Goal: Find specific page/section: Find specific page/section

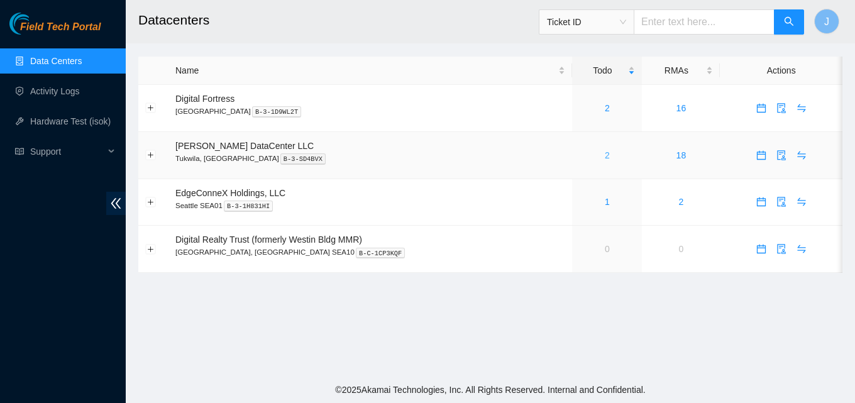
click at [605, 151] on link "2" at bounding box center [607, 155] width 5 height 10
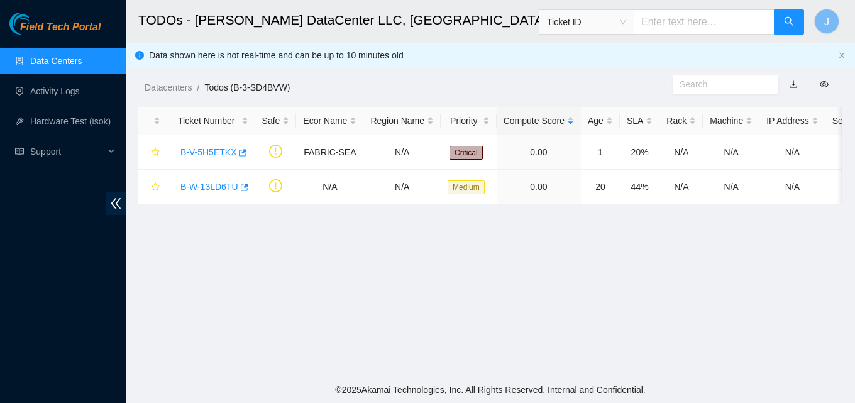
click at [39, 57] on link "Data Centers" at bounding box center [56, 61] width 52 height 10
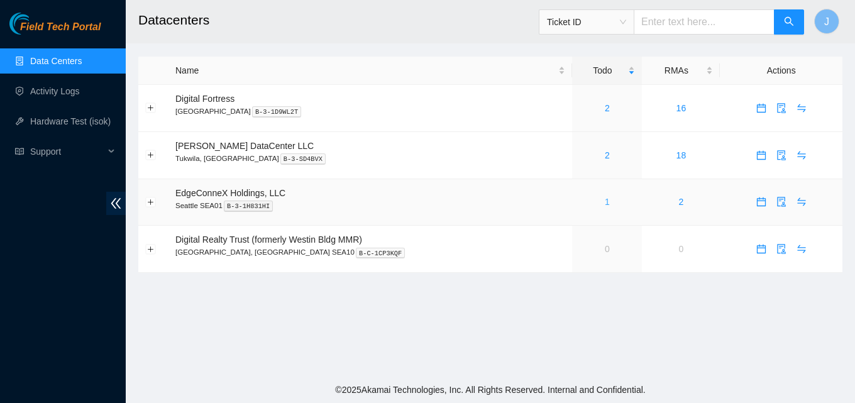
click at [605, 205] on link "1" at bounding box center [607, 202] width 5 height 10
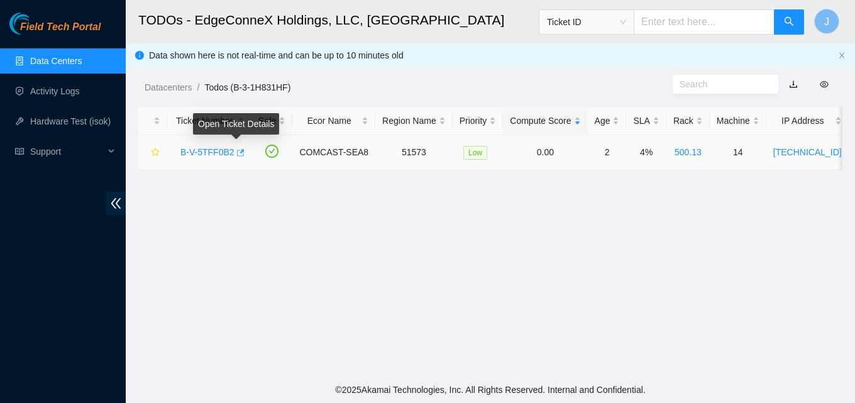
click at [238, 150] on icon "button" at bounding box center [241, 152] width 8 height 7
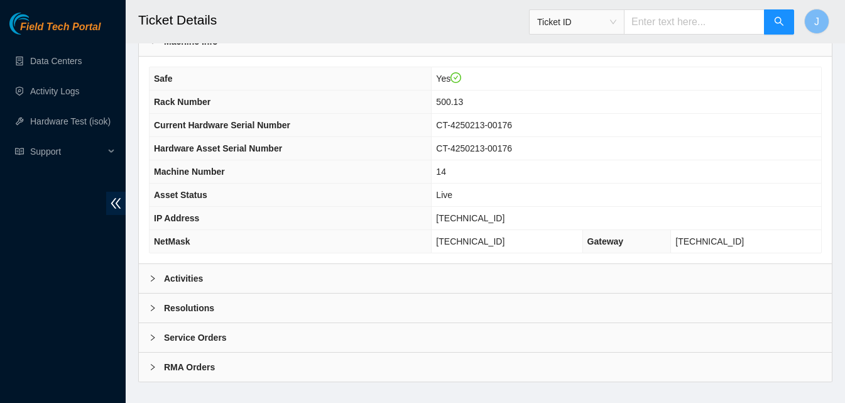
scroll to position [505, 0]
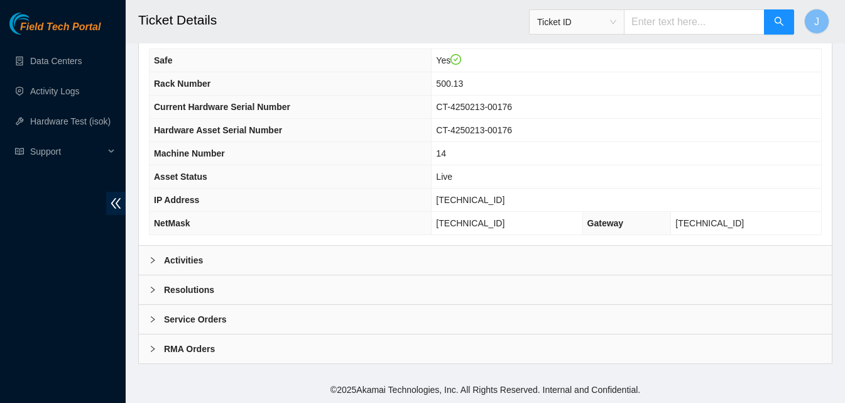
click at [681, 268] on div "Activities" at bounding box center [485, 260] width 693 height 29
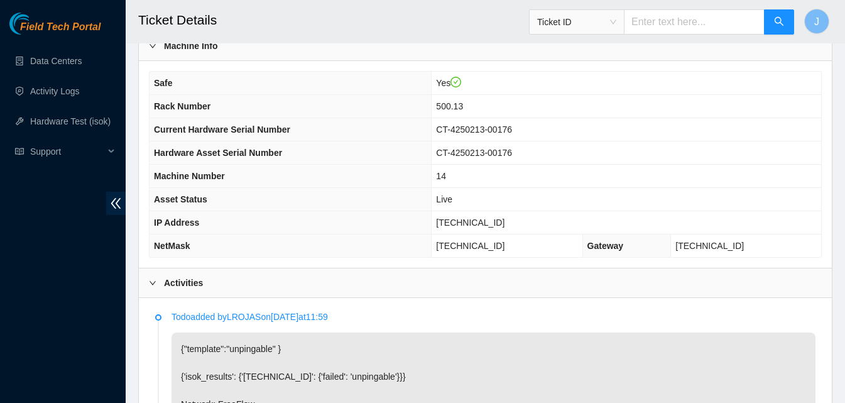
scroll to position [480, 0]
